Goal: Information Seeking & Learning: Learn about a topic

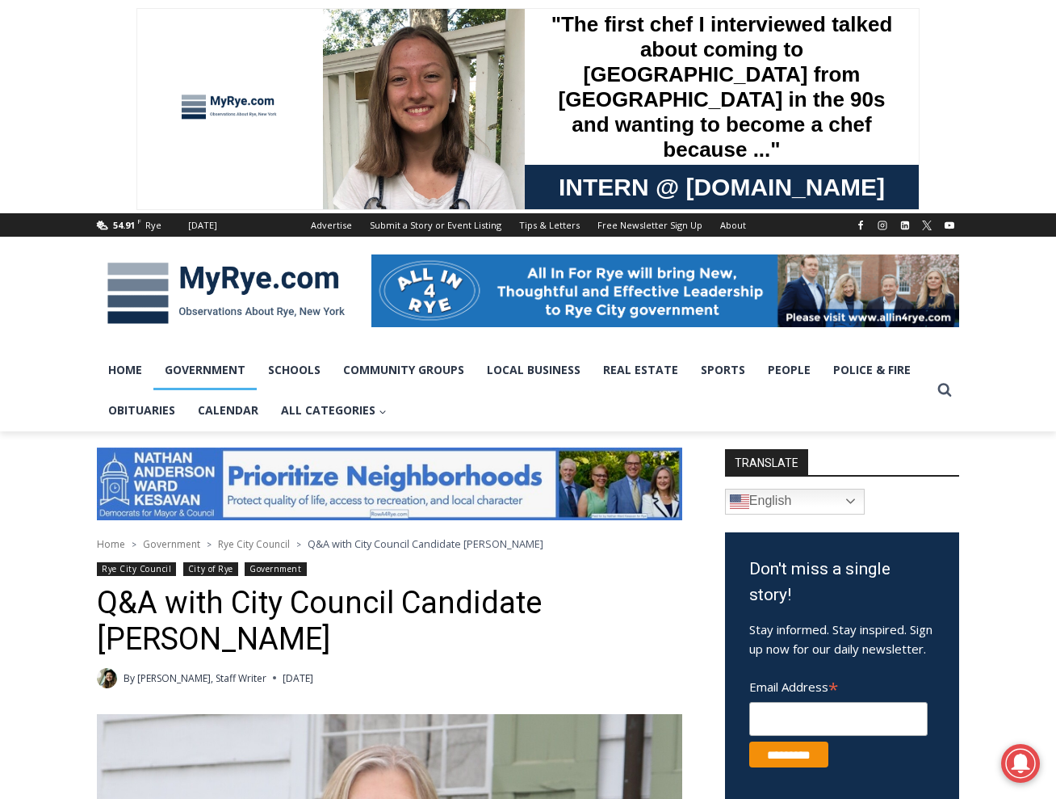
click at [202, 368] on link "Government" at bounding box center [204, 370] width 103 height 40
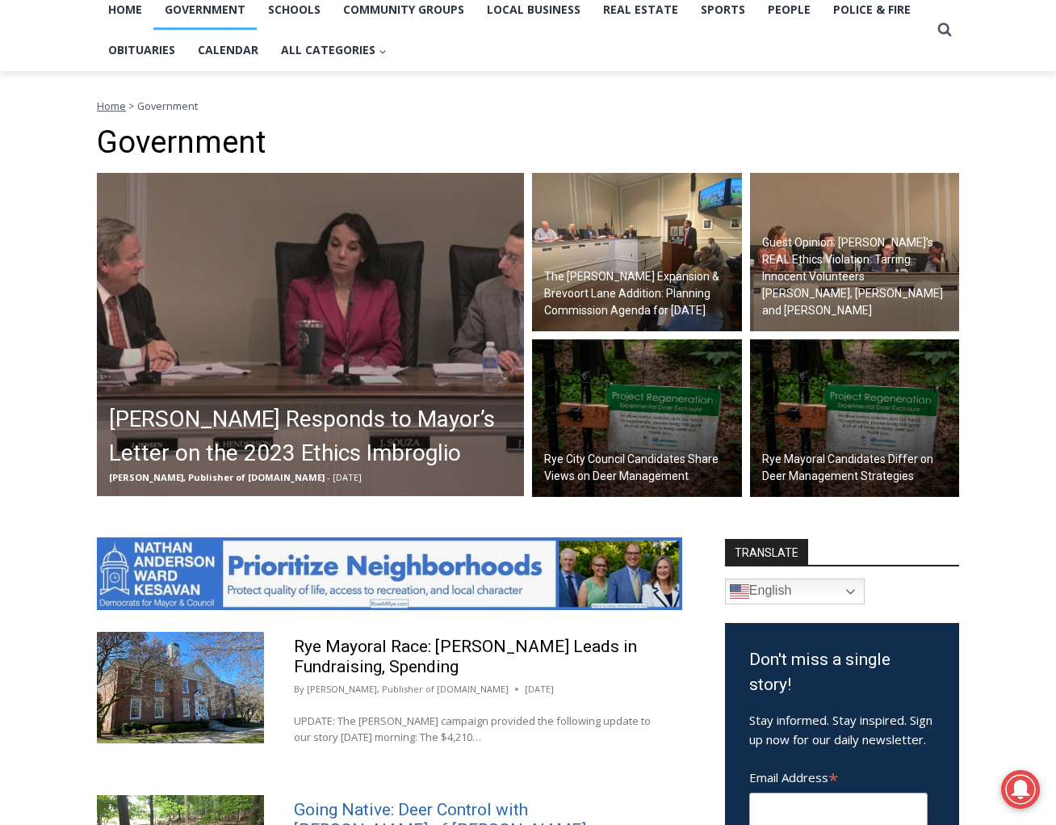
scroll to position [263, 0]
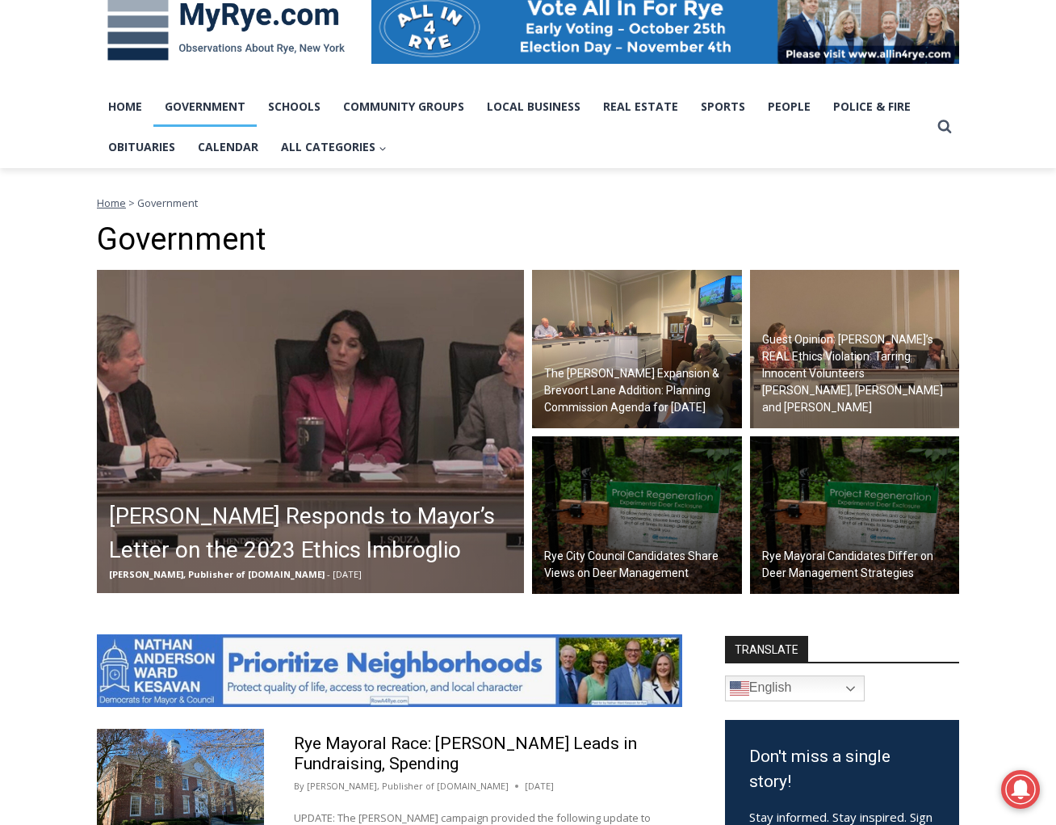
click at [779, 359] on h2 "Guest Opinion: [PERSON_NAME]’s REAL Ethics Violation: Tarring Innocent Voluntee…" at bounding box center [859, 373] width 194 height 85
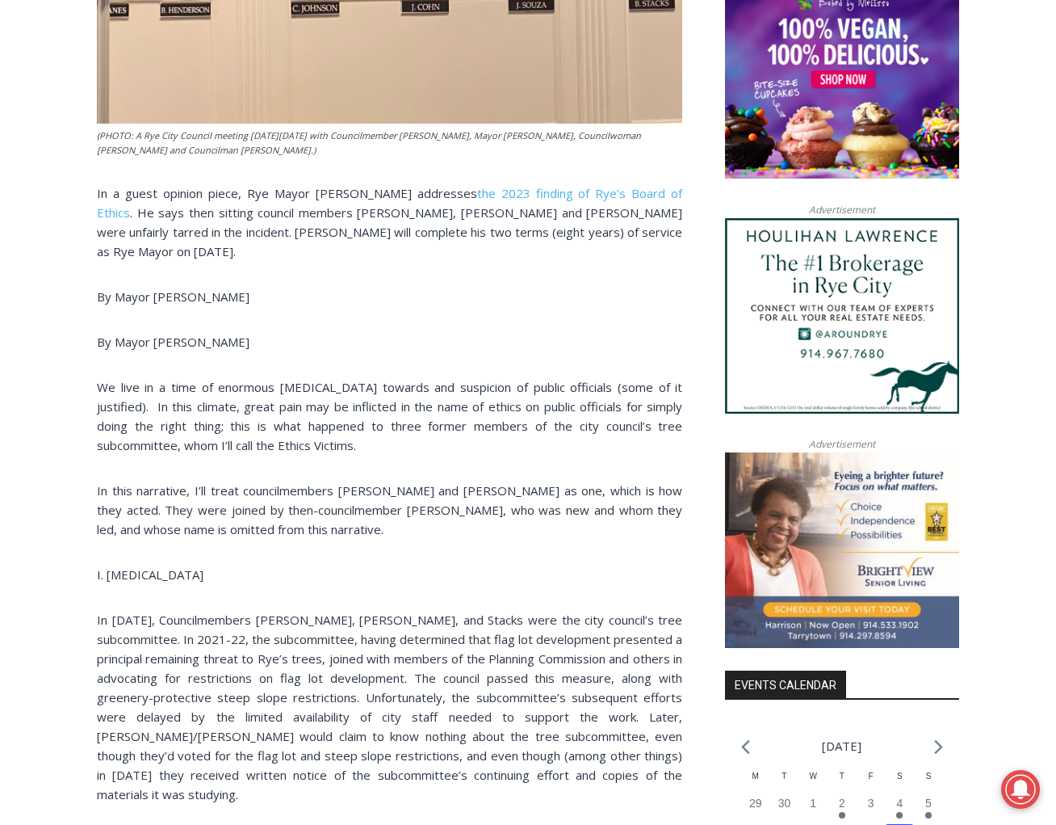
scroll to position [992, 0]
